Goal: Use online tool/utility

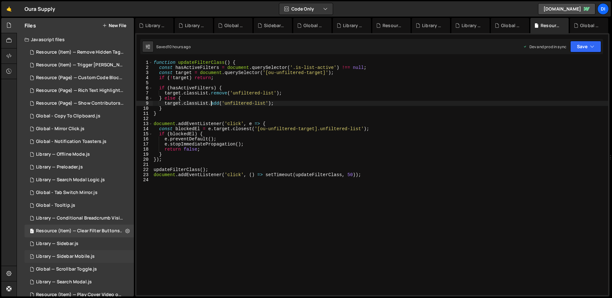
scroll to position [139, 0]
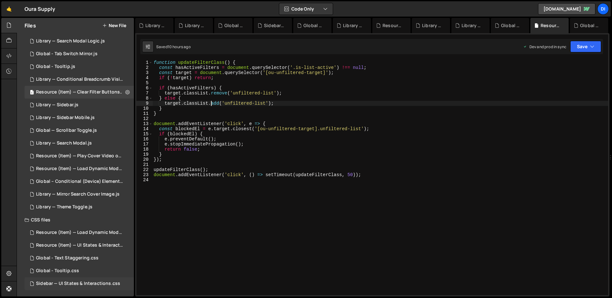
click at [74, 280] on div "Sidebar — UI States & Interactions.css" at bounding box center [78, 283] width 84 height 6
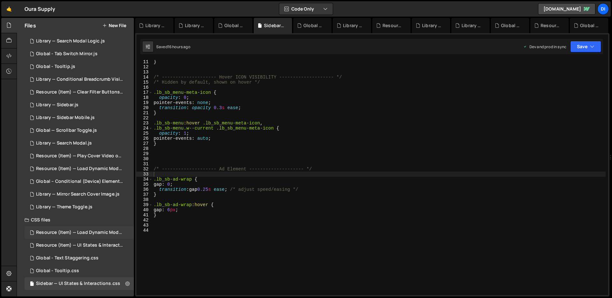
click at [91, 230] on div "Resource (Item) — Load Dynamic Modal (AJAX).css" at bounding box center [80, 232] width 88 height 6
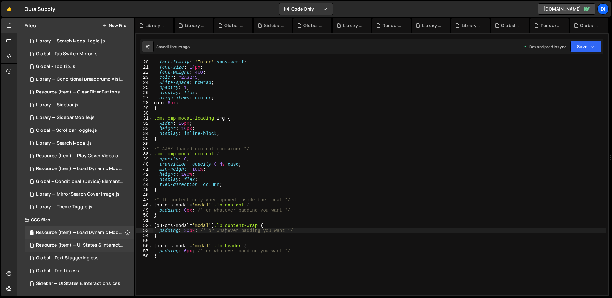
click at [81, 242] on div "Resource (Item) — UI States & Interactions.css 0" at bounding box center [81, 245] width 112 height 13
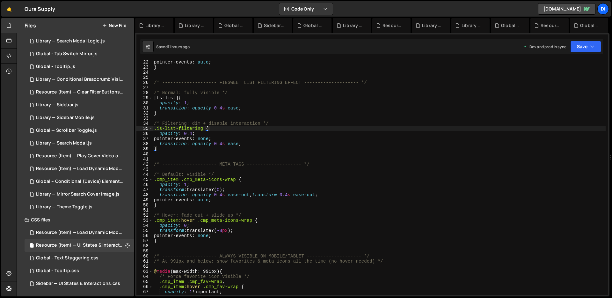
scroll to position [0, 0]
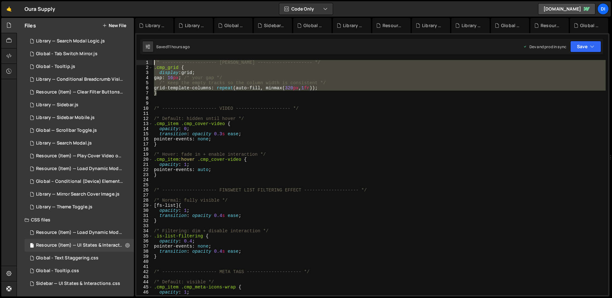
drag, startPoint x: 167, startPoint y: 94, endPoint x: 153, endPoint y: 56, distance: 40.8
click at [153, 56] on div "// Fallback: show "Components" if nothing else matched 30 31 32 33 34 35 36 37 …" at bounding box center [372, 164] width 474 height 263
type textarea "/* -------------------- [PERSON_NAME] -------------------- */ .cmp_grid {"
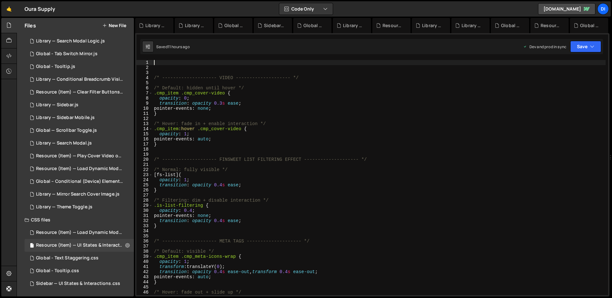
click at [285, 194] on div "/* -------------------- VIDEO -------------------- */ /* Default: hidden until …" at bounding box center [379, 182] width 453 height 245
click at [205, 120] on div "/* -------------------- VIDEO -------------------- */ /* Default: hidden until …" at bounding box center [379, 182] width 453 height 245
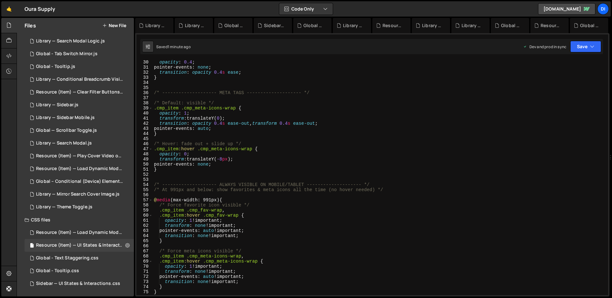
scroll to position [164, 0]
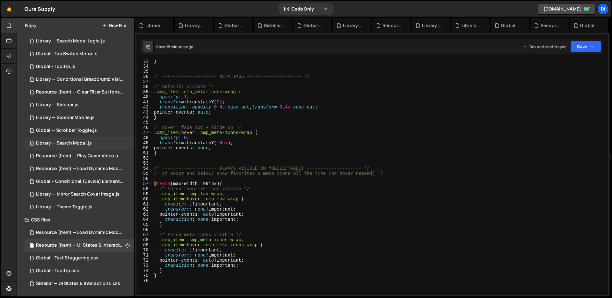
click at [85, 146] on div "Library — Search Modal.js" at bounding box center [64, 143] width 56 height 6
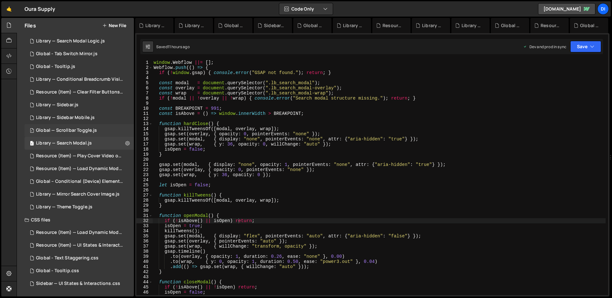
click at [85, 131] on div "Global — Scrollbar Toggle.js" at bounding box center [66, 130] width 61 height 6
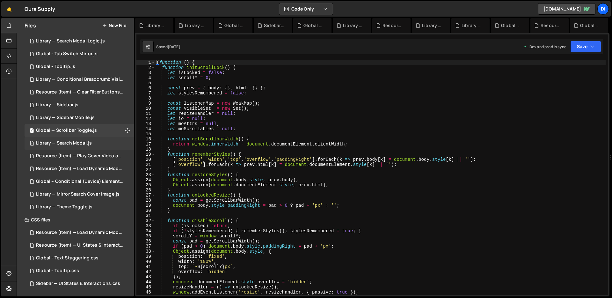
click at [79, 142] on div "Library — Search Modal.js" at bounding box center [64, 143] width 56 height 6
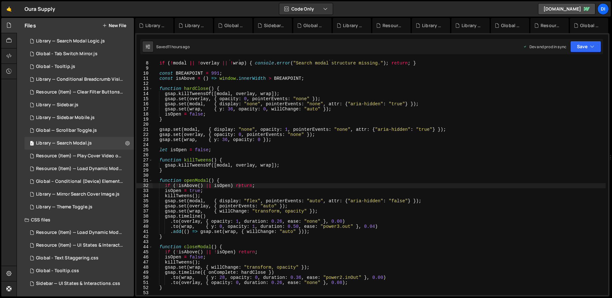
scroll to position [90, 0]
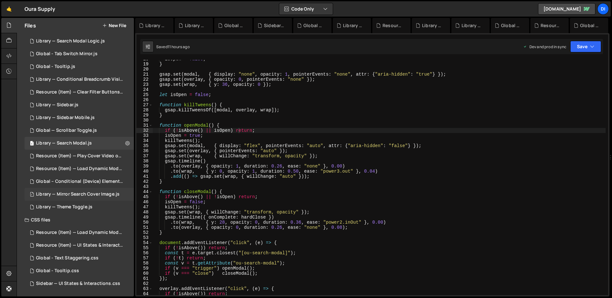
click at [81, 191] on div "Library — Mirror Search Cover Image.js" at bounding box center [77, 194] width 83 height 6
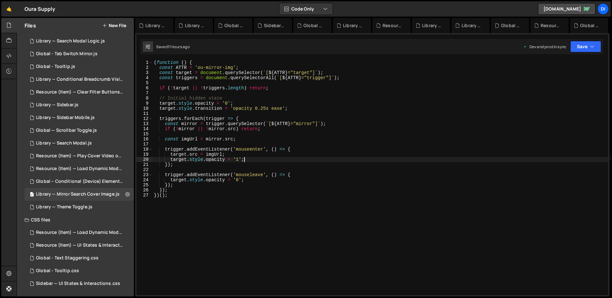
click at [264, 158] on div "( function ( ) { const ATTR = 'ou-mirror-img' ; const target = document . query…" at bounding box center [380, 182] width 455 height 245
type textarea "}); })();"
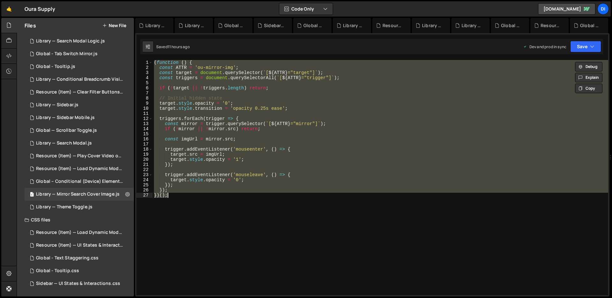
click at [251, 115] on div "( function ( ) { const ATTR = 'ou-mirror-img' ; const target = document . query…" at bounding box center [380, 177] width 455 height 235
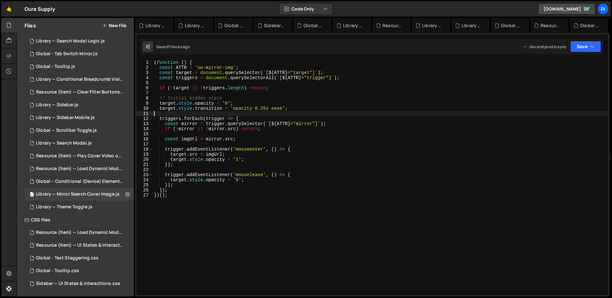
click at [314, 114] on div "( function ( ) { const ATTR = 'ou-mirror-img' ; const target = document . query…" at bounding box center [380, 182] width 455 height 245
type textarea "}); })();"
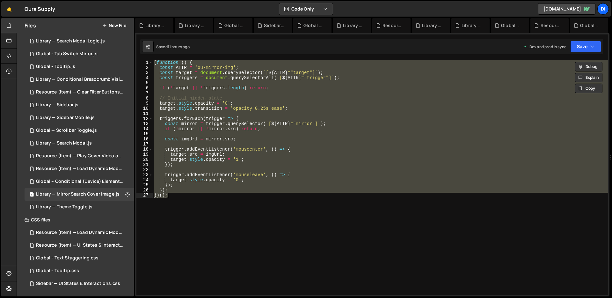
paste textarea
